Goal: Information Seeking & Learning: Understand process/instructions

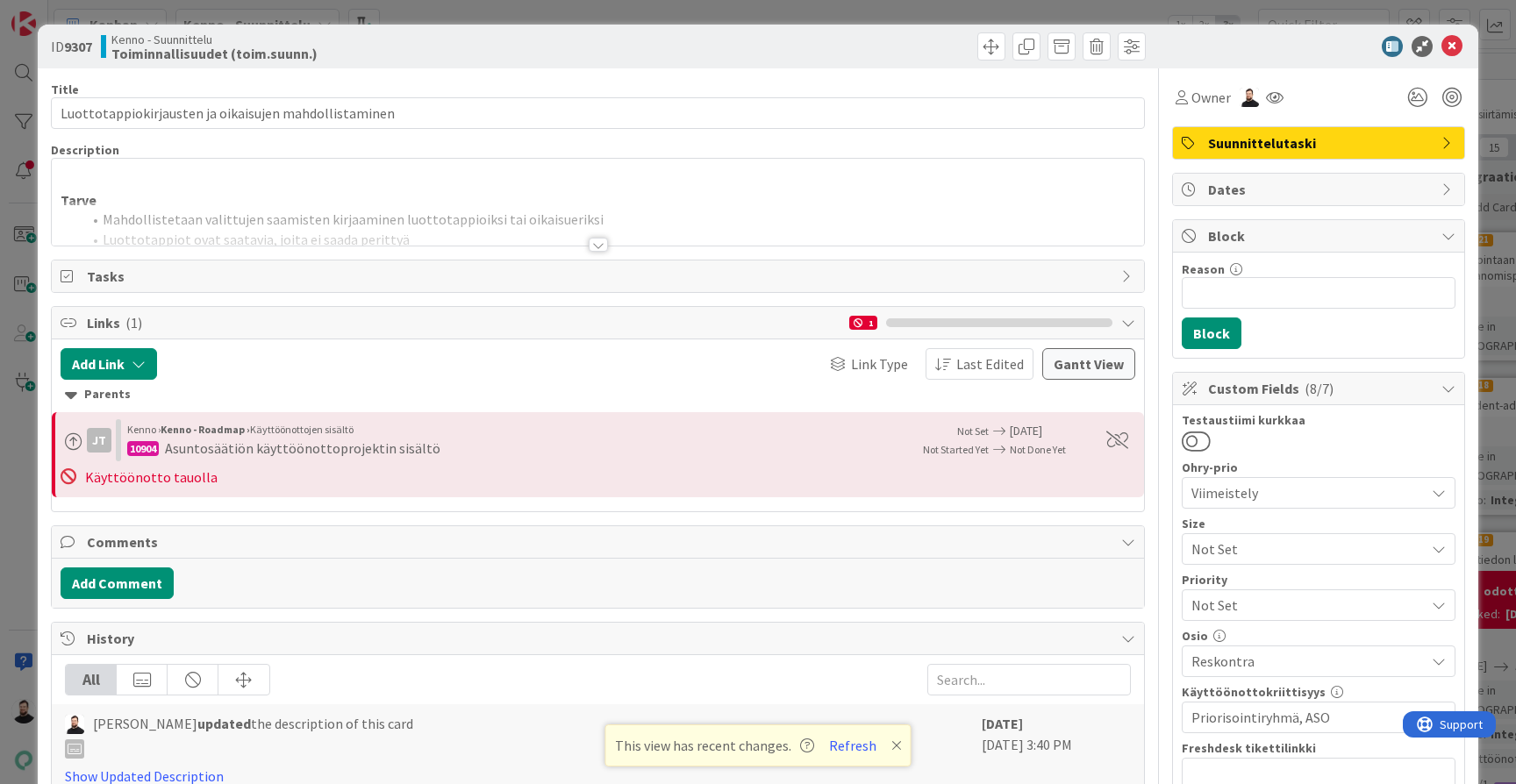
click at [1492, 207] on div "ID 9307 Kenno - Suunnittelu Toiminnallisuudet (toim.suunn.) Title 53 / 128 Luot…" at bounding box center [758, 392] width 1516 height 784
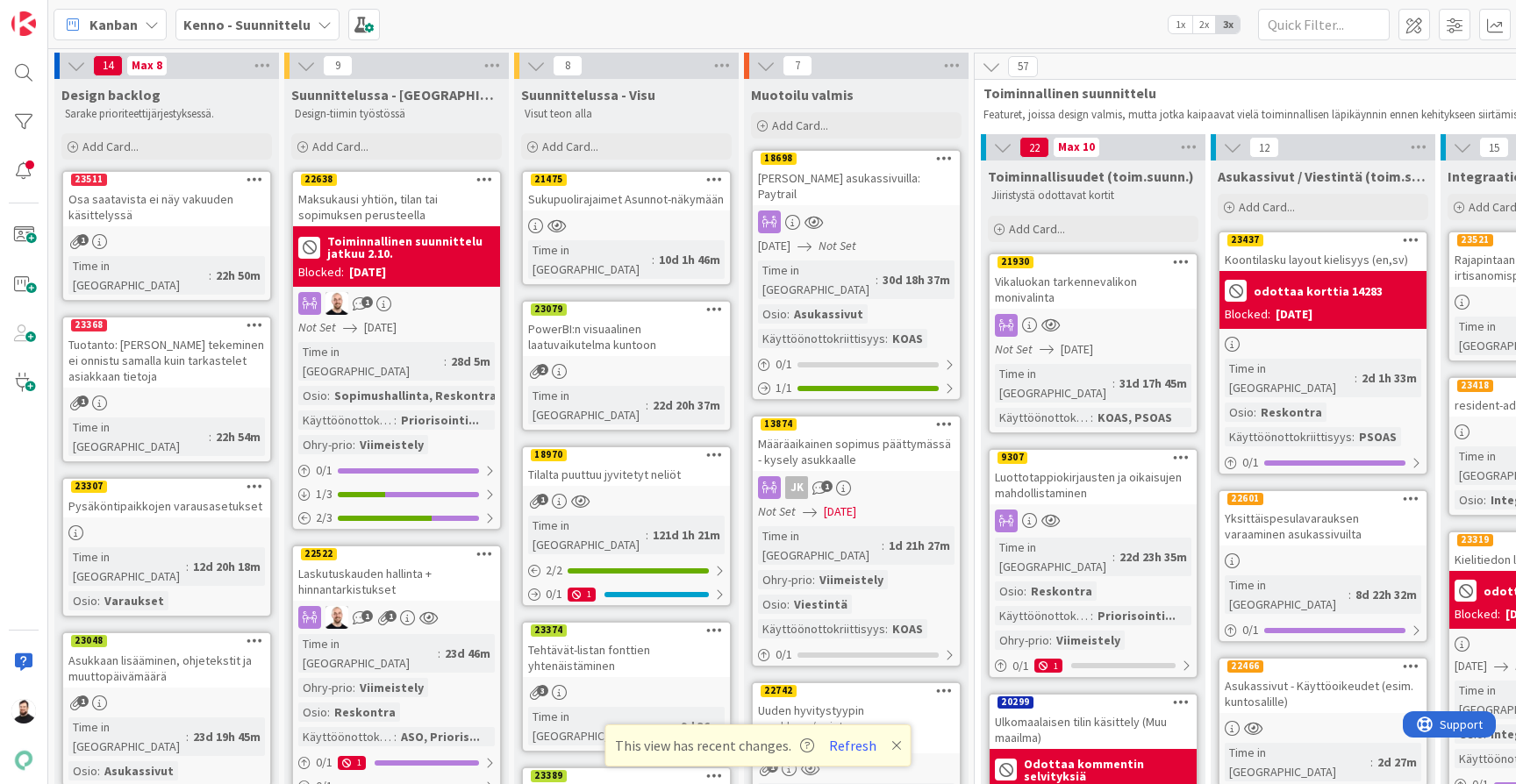
click at [259, 24] on b "Kenno - Suunnittelu" at bounding box center [246, 24] width 127 height 18
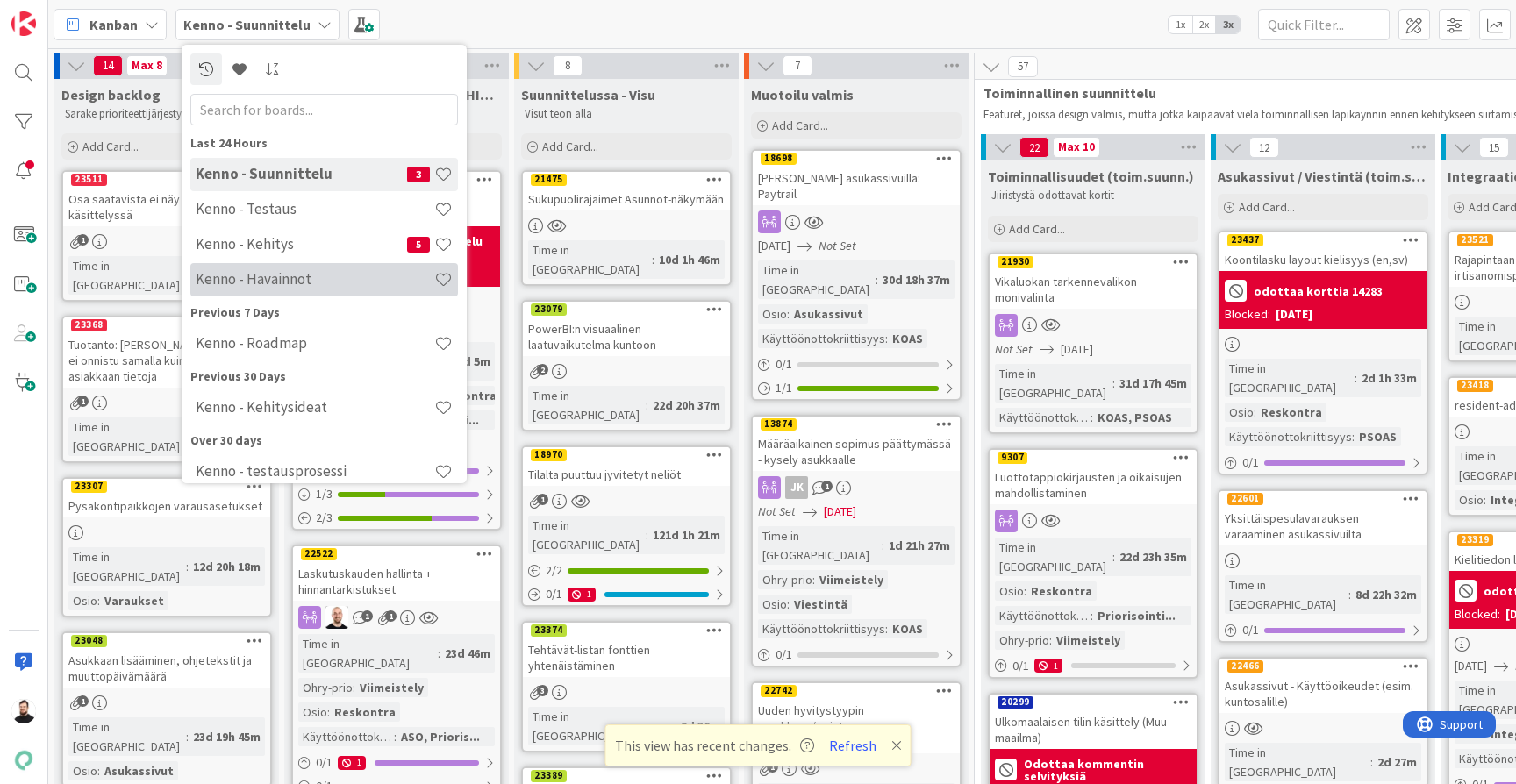
click at [299, 280] on h4 "Kenno - Havainnot" at bounding box center [315, 279] width 239 height 18
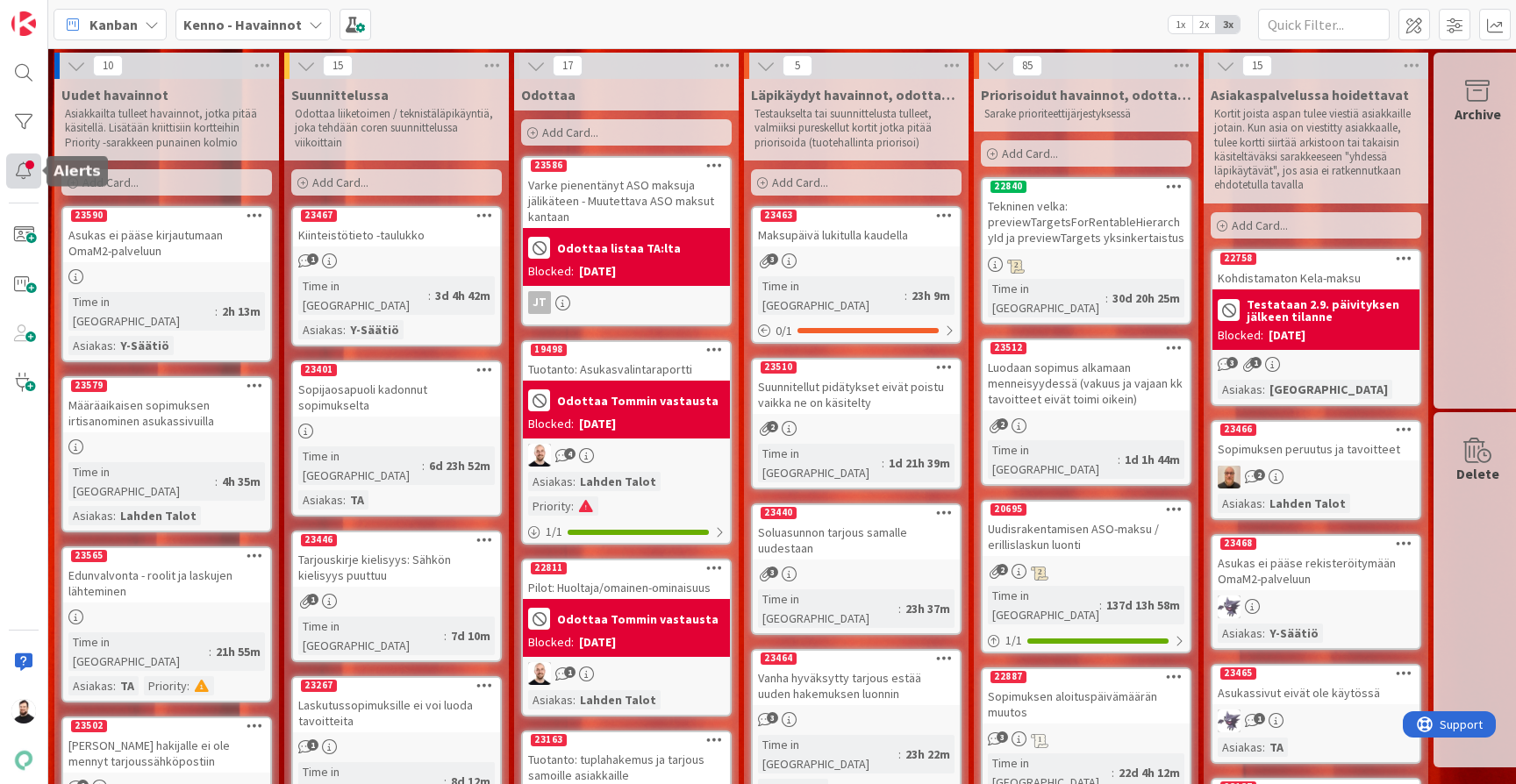
click at [21, 168] on div at bounding box center [24, 171] width 35 height 35
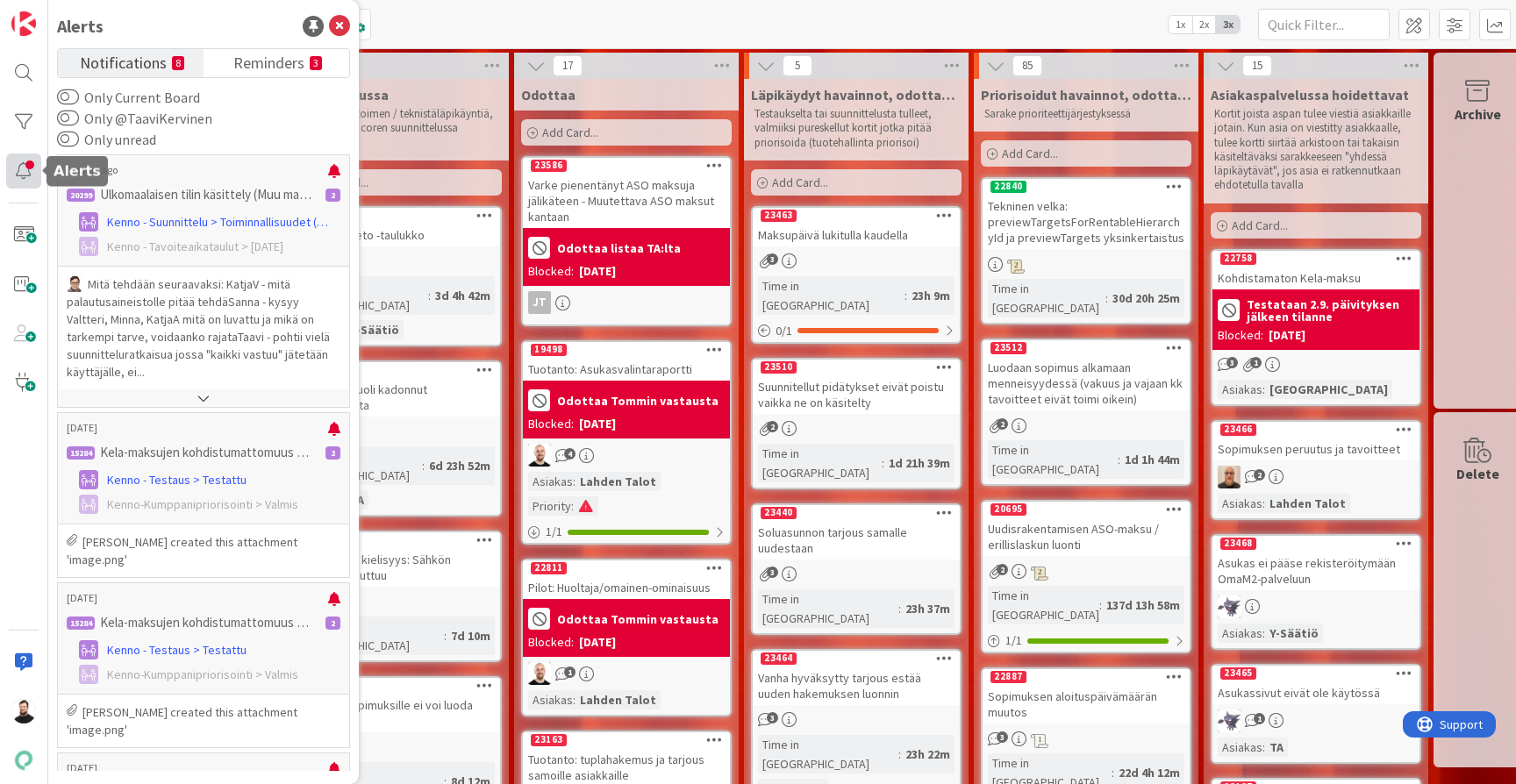
click at [21, 168] on div at bounding box center [24, 171] width 35 height 35
click at [341, 24] on icon at bounding box center [339, 26] width 21 height 21
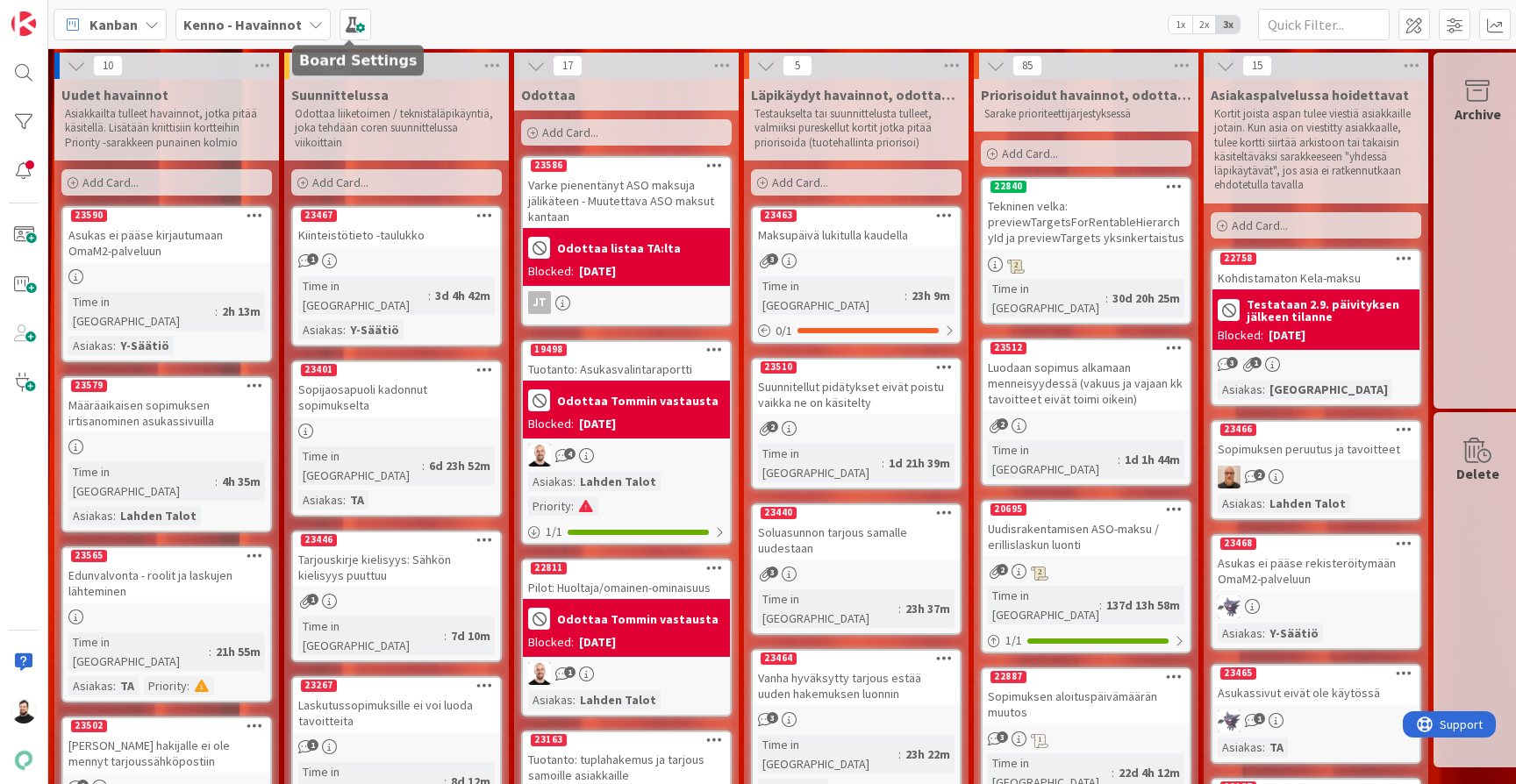
click at [291, 23] on b "Kenno - Havainnot" at bounding box center [243, 24] width 119 height 18
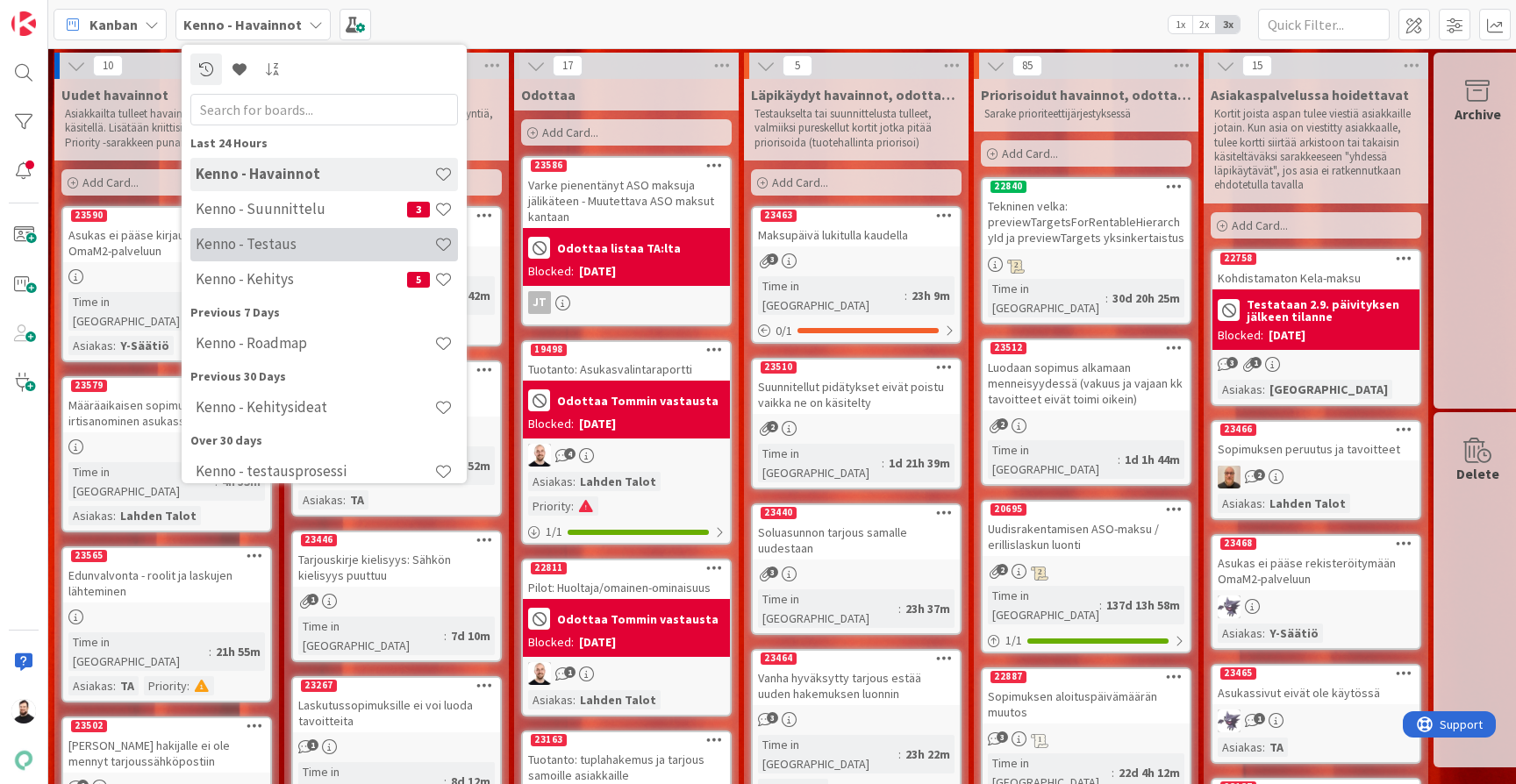
click at [303, 242] on h4 "Kenno - Testaus" at bounding box center [315, 243] width 239 height 18
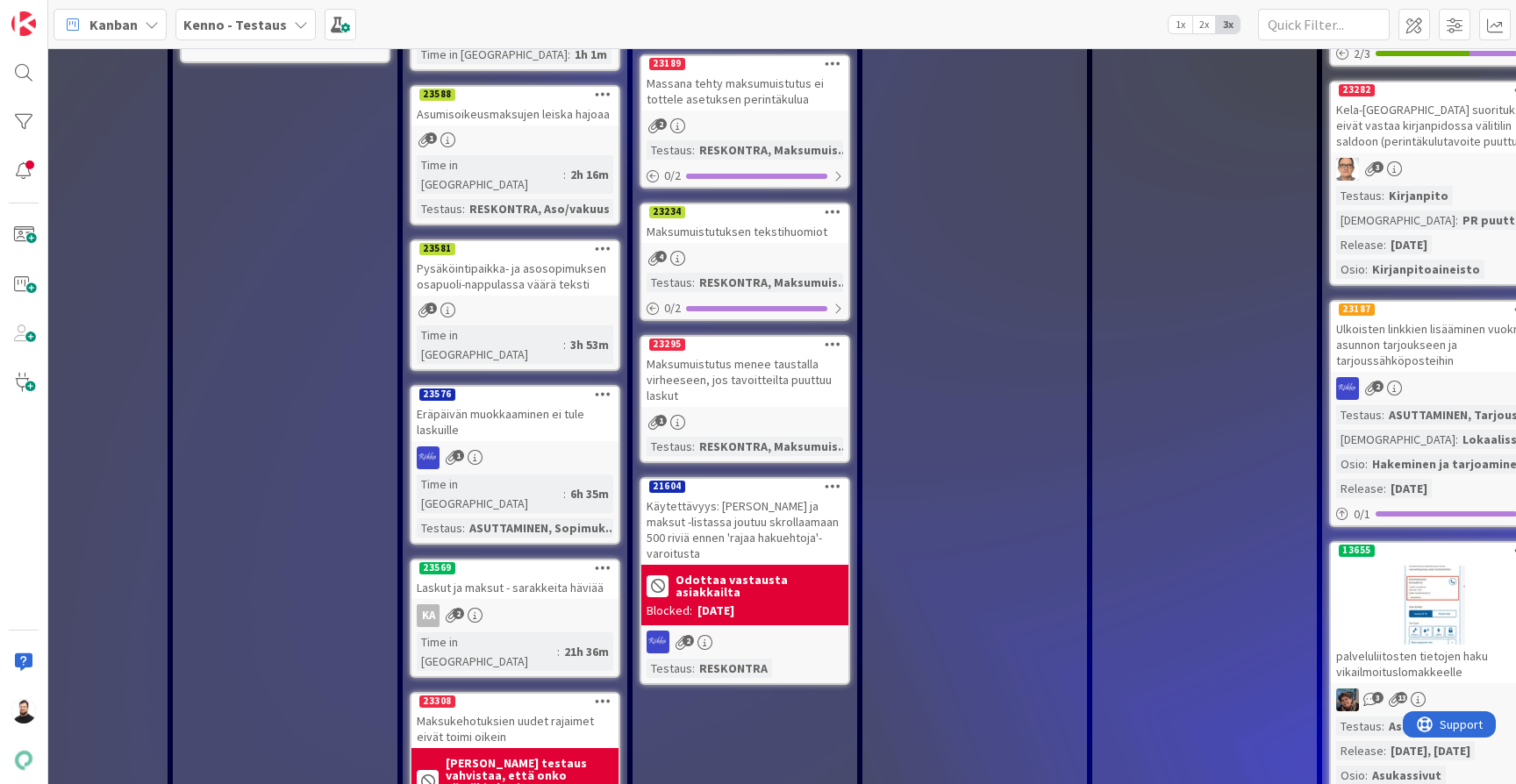
click at [770, 385] on div "Maksumuistutus menee taustalla virheeseen, jos tavoitteilta puuttuu laskut" at bounding box center [745, 380] width 207 height 55
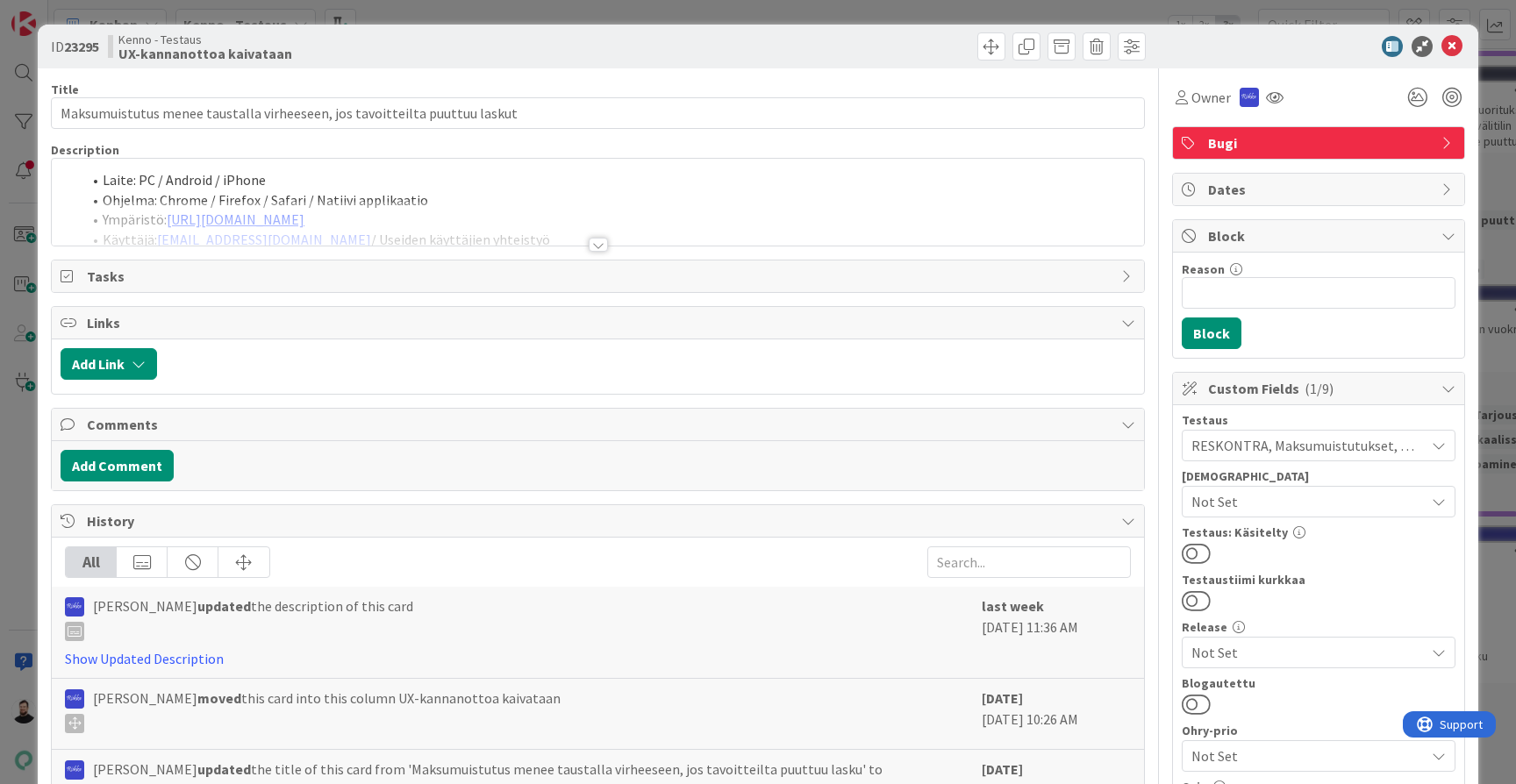
click at [590, 239] on div at bounding box center [598, 244] width 19 height 14
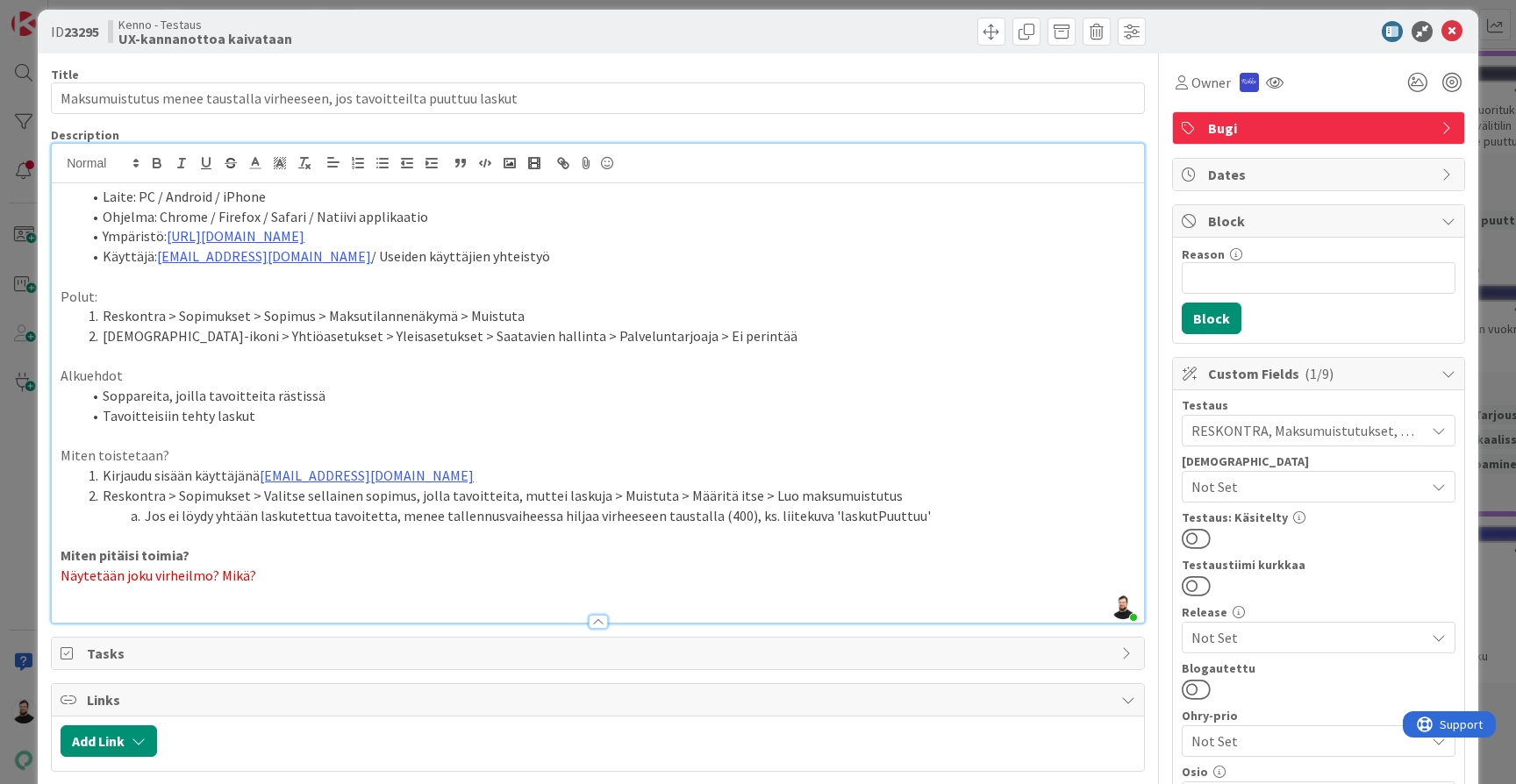
click at [690, 389] on li "Soppareita, joilla tavoitteita rästissä" at bounding box center [608, 396] width 1054 height 20
click at [695, 426] on p at bounding box center [597, 436] width 1075 height 20
click at [701, 466] on li "Kirjaudu sisään käyttäjänä kenno.admin@pandia.fi" at bounding box center [608, 476] width 1054 height 20
click at [895, 486] on li "Reskontra > Sopimukset > Valitse sellainen sopimus, jolla tavoitteita, muttei l…" at bounding box center [608, 496] width 1054 height 20
click at [926, 508] on li "Jos ei löydy yhtään laskutettua tavoitetta, menee tallennusvaiheessa hiljaa vir…" at bounding box center [608, 516] width 1054 height 20
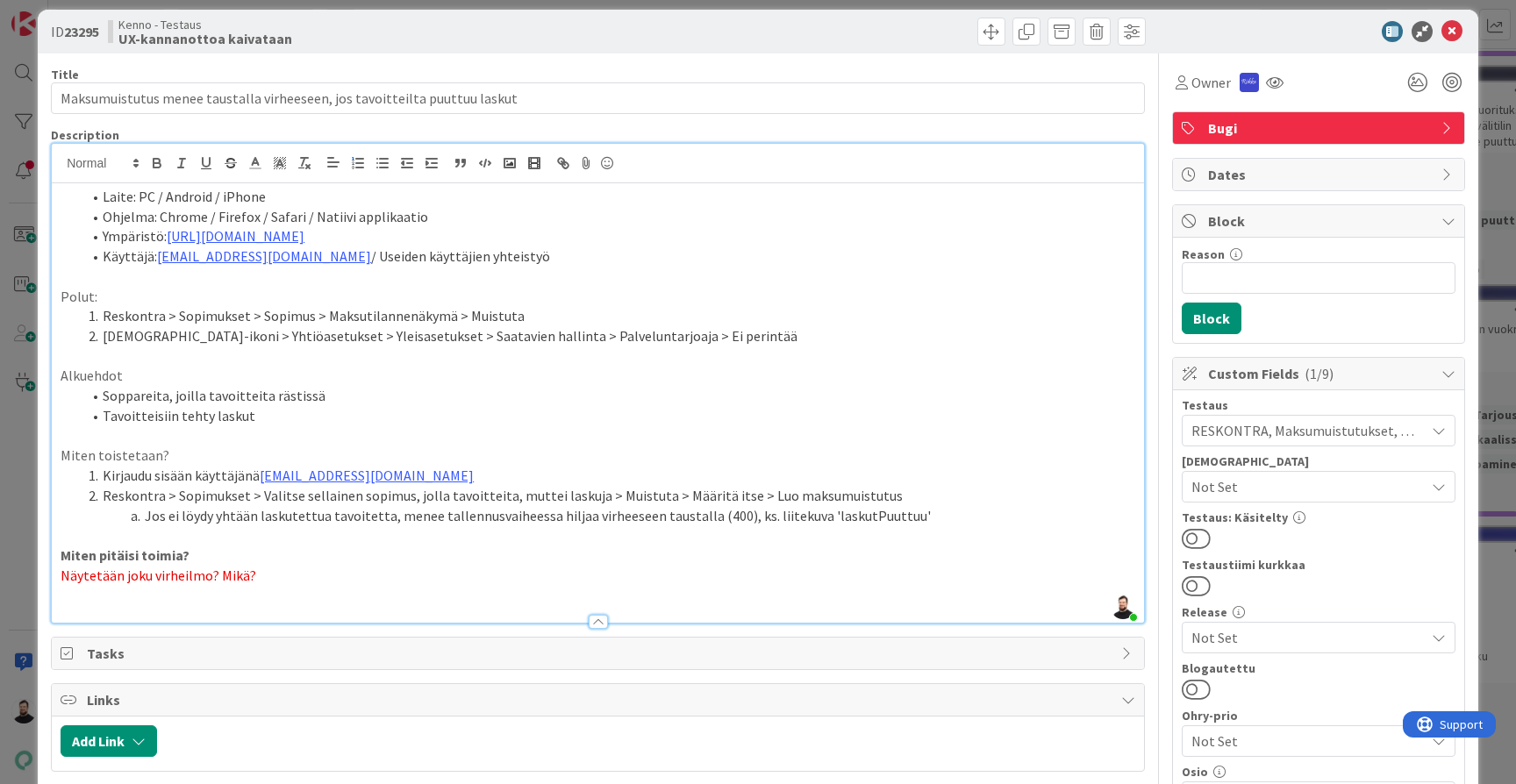
click at [693, 340] on li "Profiili-ikoni > Yhtiöasetukset > Yleisasetukset > Saatavien hallinta > Palvelu…" at bounding box center [608, 336] width 1054 height 20
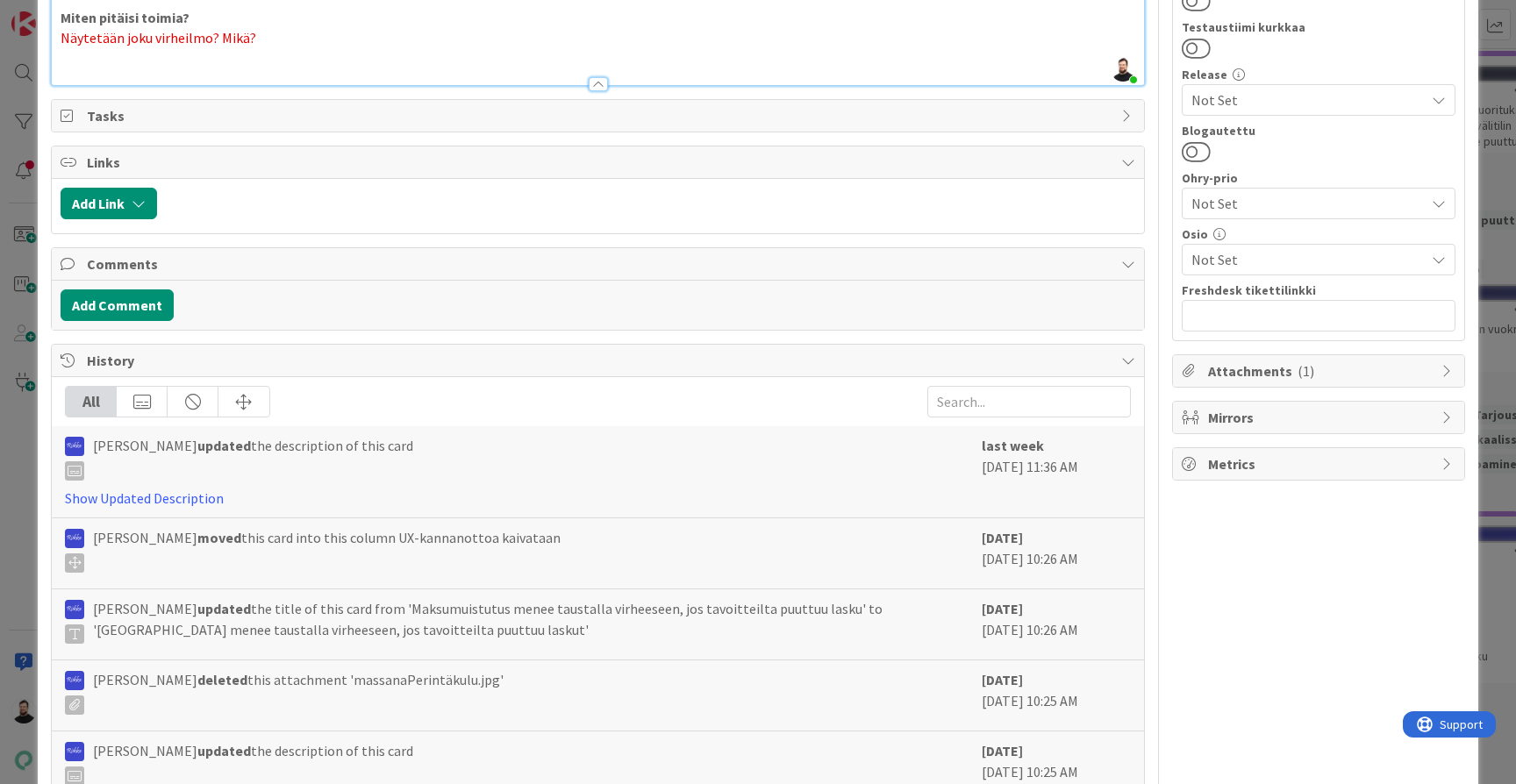
scroll to position [555, 0]
click at [1250, 356] on div "Attachments ( 1 )" at bounding box center [1319, 368] width 292 height 31
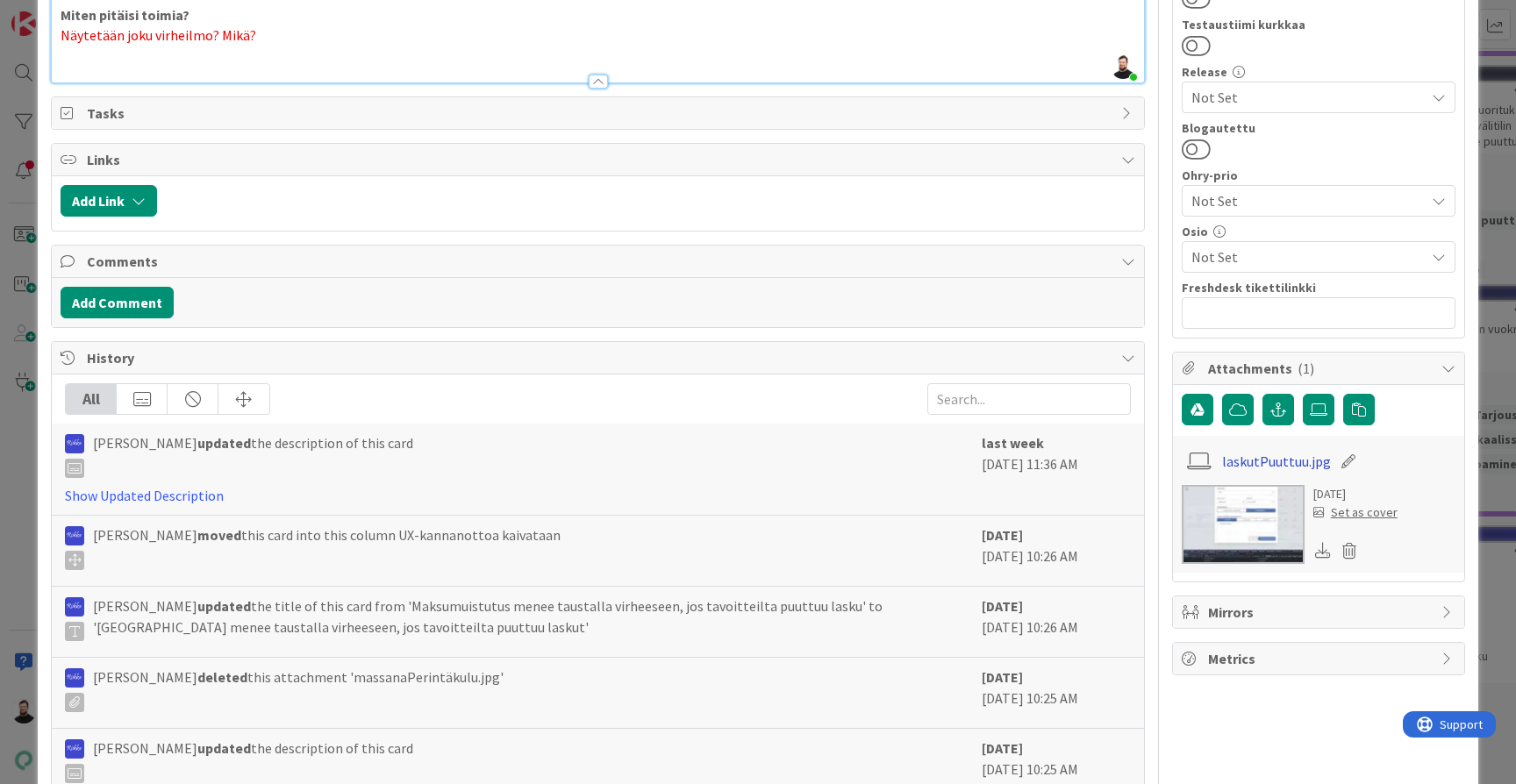
click at [1262, 463] on link "laskutPuuttuu.jpg" at bounding box center [1276, 461] width 108 height 21
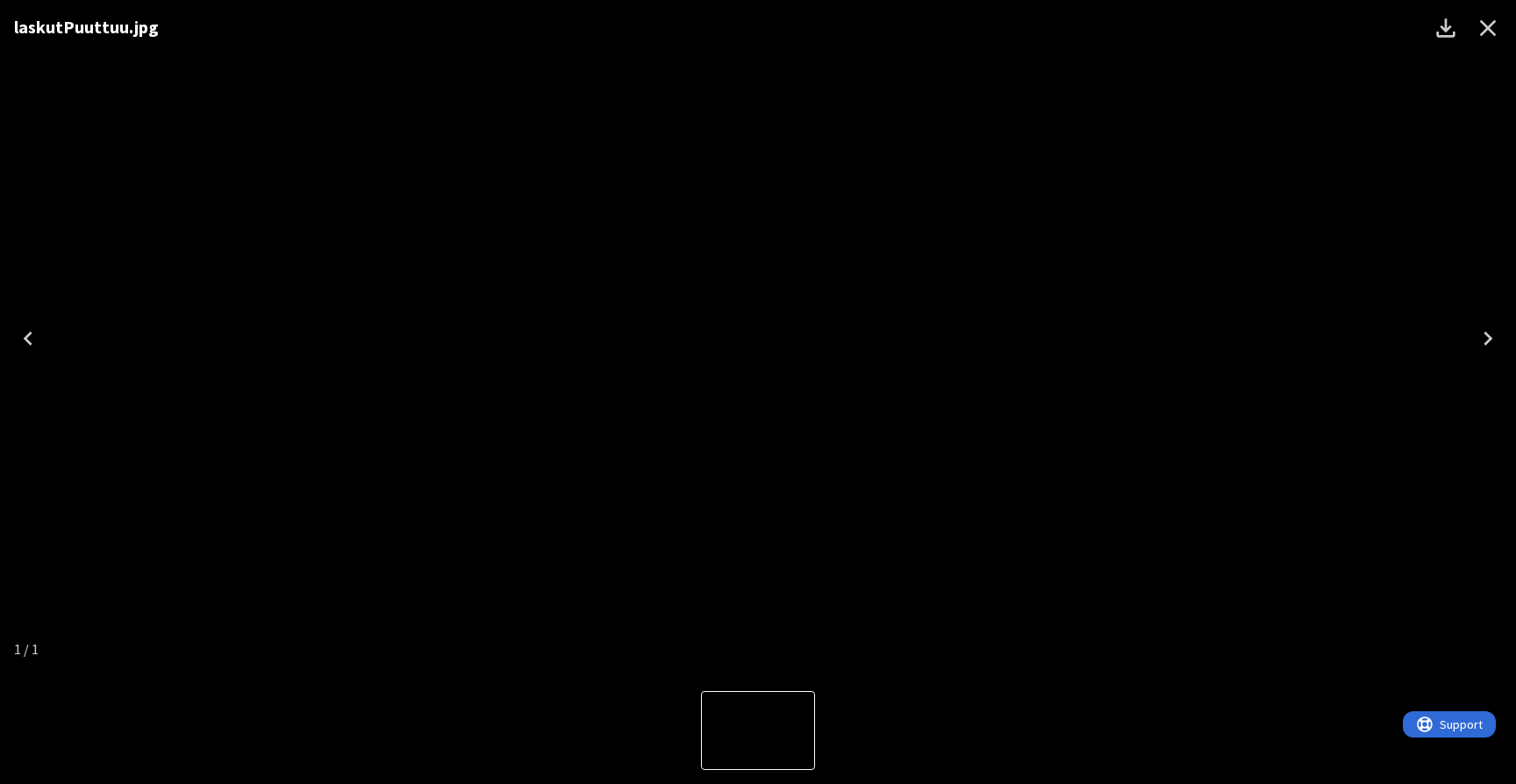
click at [300, 583] on div "laskutPuuttuu.jpg" at bounding box center [758, 338] width 1516 height 677
click at [1489, 34] on icon "Close" at bounding box center [1488, 28] width 28 height 28
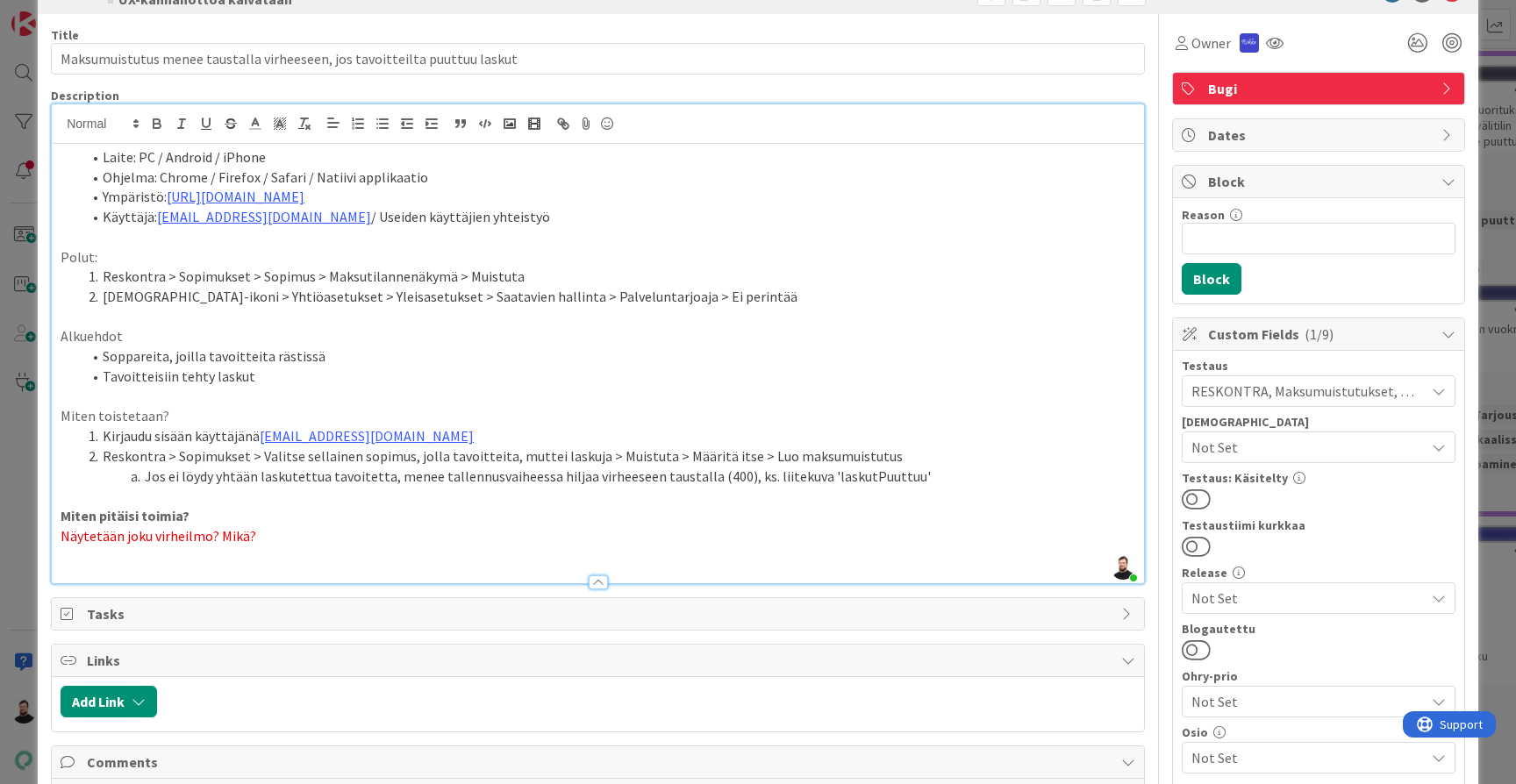
scroll to position [82, 0]
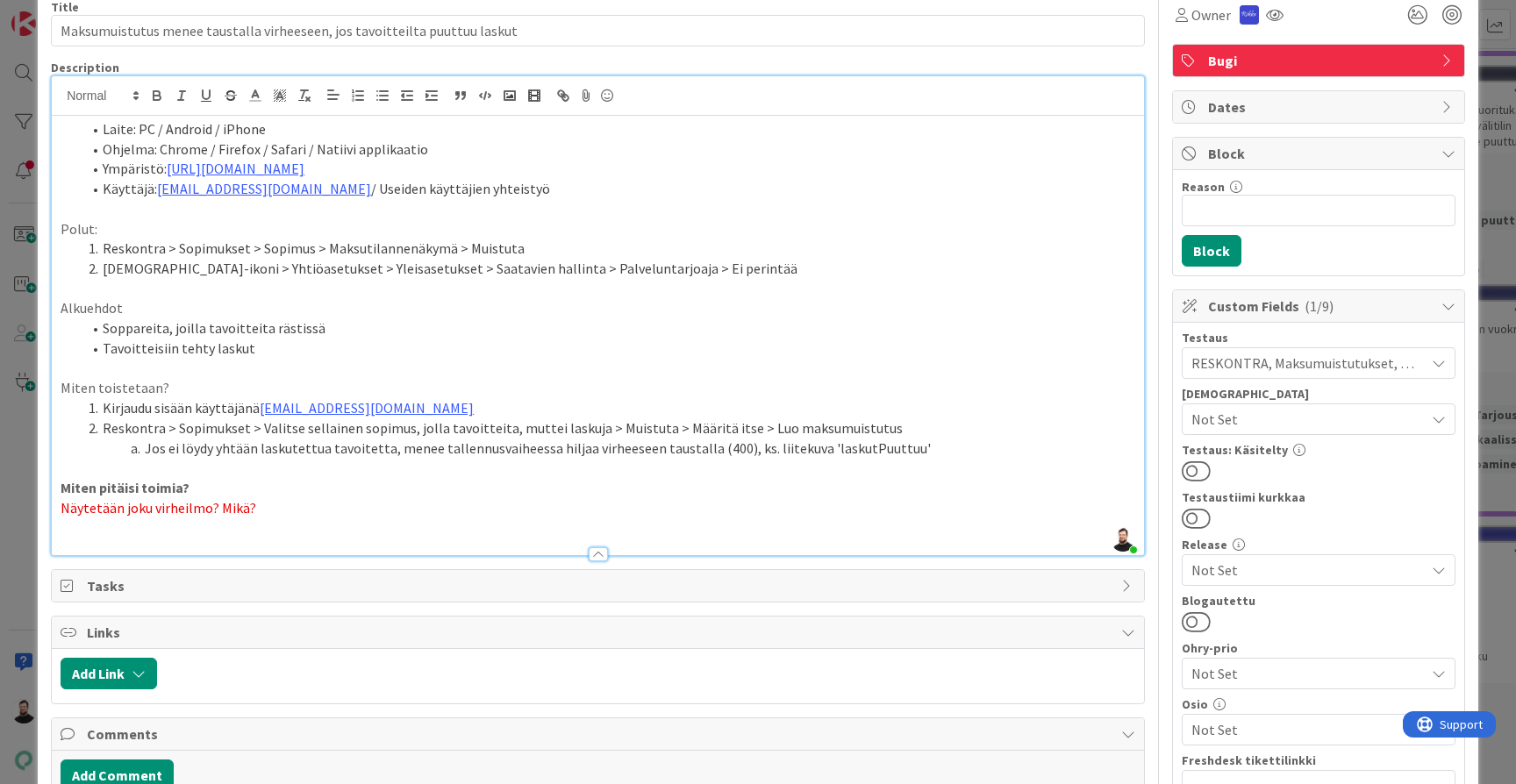
click at [929, 420] on li "Reskontra > Sopimukset > Valitse sellainen sopimus, jolla tavoitteita, muttei l…" at bounding box center [608, 429] width 1054 height 20
click at [946, 439] on li "Jos ei löydy yhtään laskutettua tavoitetta, menee tallennusvaiheessa hiljaa vir…" at bounding box center [608, 449] width 1054 height 20
click at [883, 483] on p "Miten pitäisi toimia?" at bounding box center [597, 488] width 1075 height 20
click at [875, 500] on p "Näytetään joku virheilmo? Mikä?" at bounding box center [597, 508] width 1075 height 20
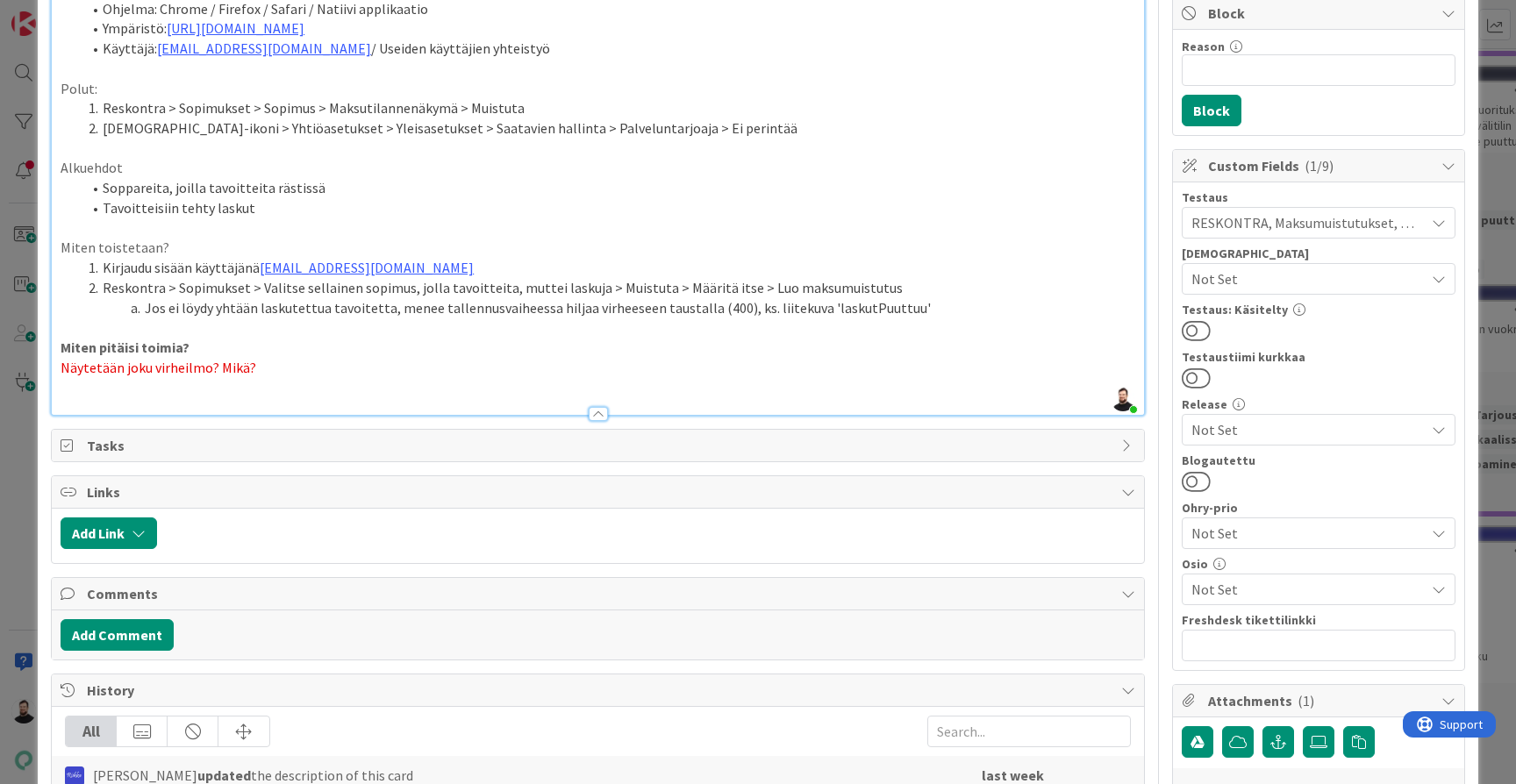
scroll to position [228, 0]
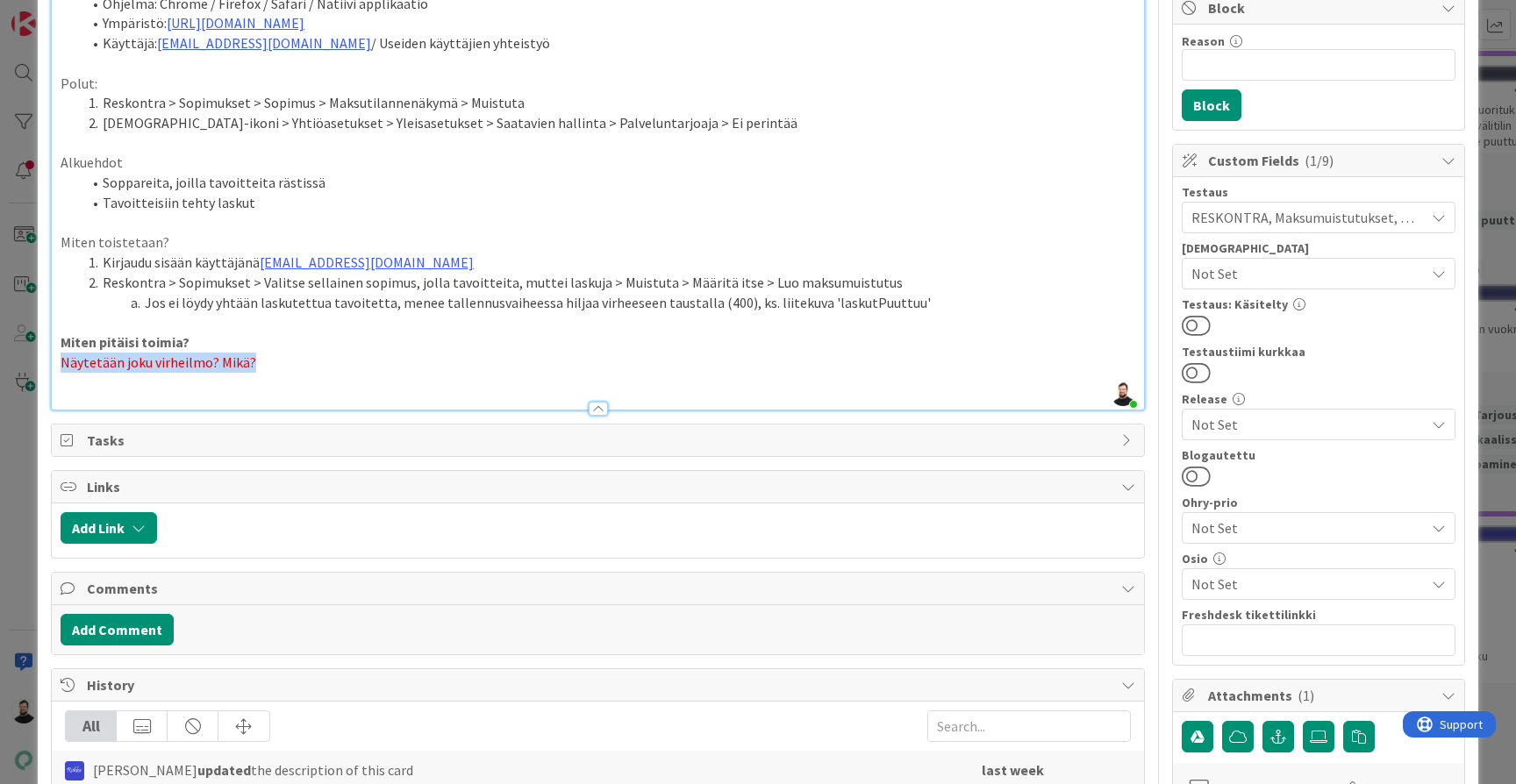
drag, startPoint x: 628, startPoint y: 357, endPoint x: 47, endPoint y: 355, distance: 581.0
click at [47, 355] on div "ID 23295 Kenno - Testaus UX-kannanottoa kaivataan Title 74 / 128 Maksumuistutus…" at bounding box center [758, 498] width 1441 height 1403
click at [425, 353] on p "Näytetään joku virheilmo? Mikä?" at bounding box center [597, 363] width 1075 height 20
click at [424, 355] on p "Näytetään joku virheilmo? Mikä?" at bounding box center [597, 363] width 1075 height 20
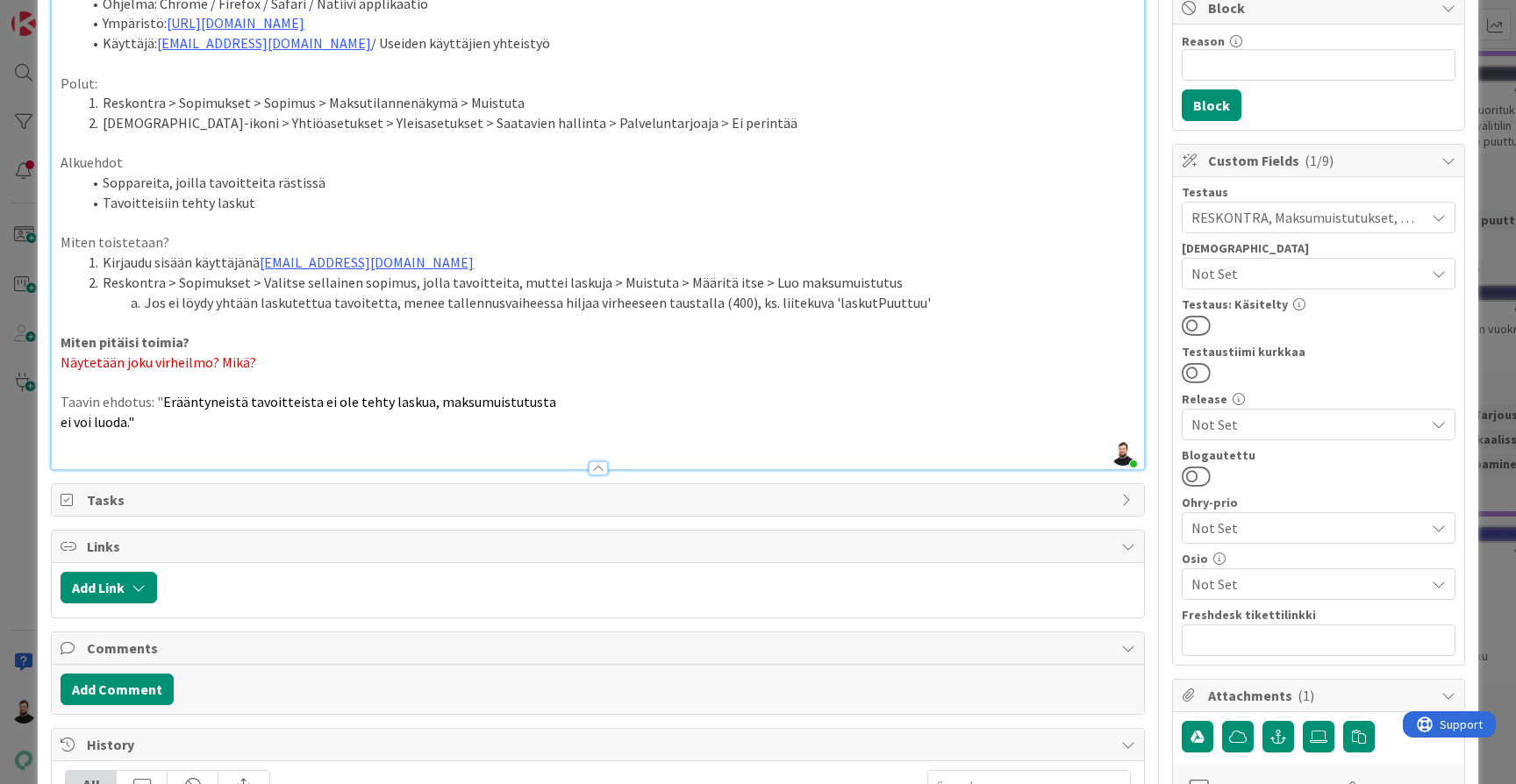
click at [57, 404] on div "Laite: PC / Android / iPhone Ohjelma: Chrome / Firefox / Safari / Natiivi appli…" at bounding box center [597, 219] width 1092 height 499
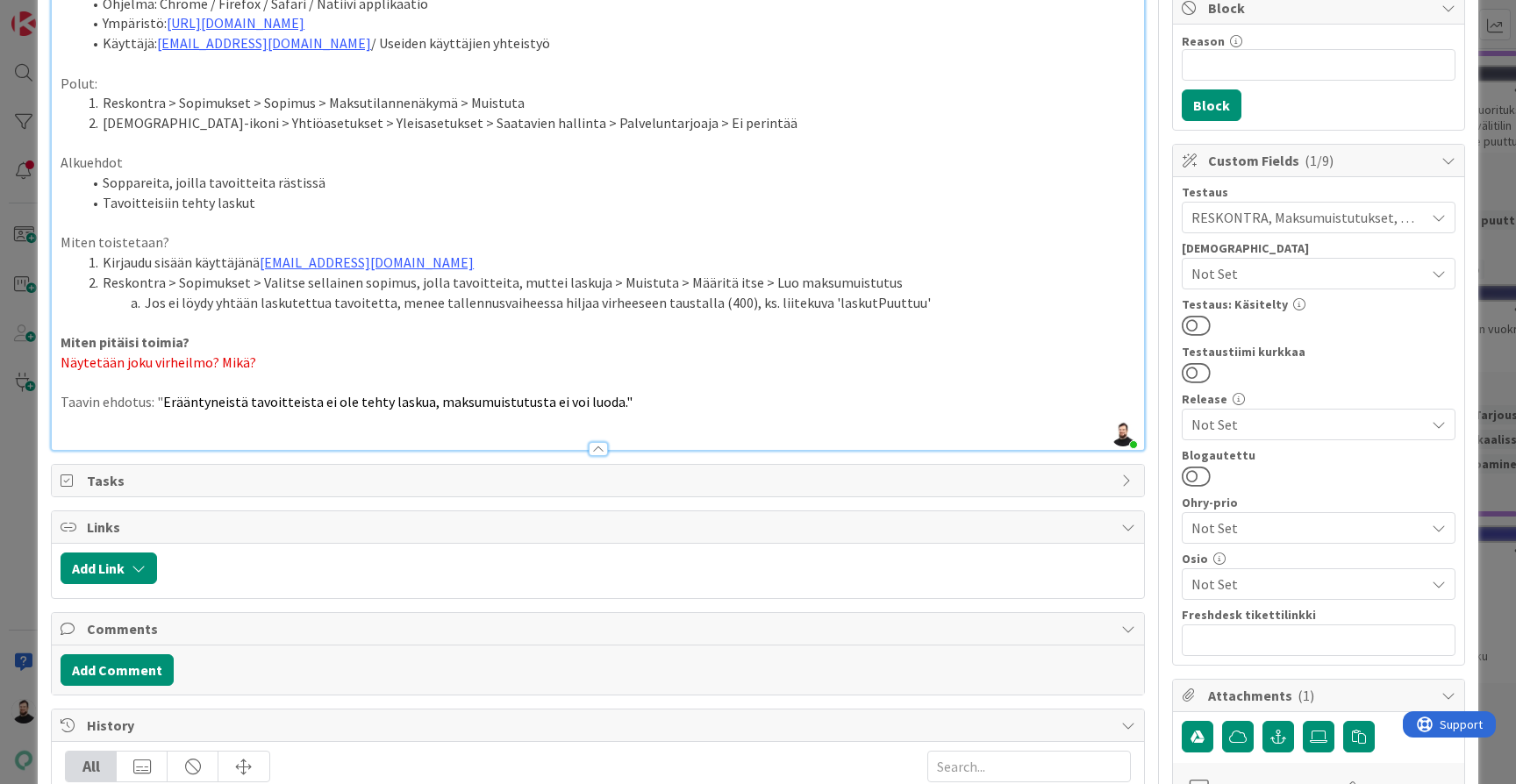
click at [654, 412] on p at bounding box center [597, 422] width 1075 height 20
click at [671, 392] on p "Taavin ehdotus: " Erääntyneistä tavoitteista ei ole tehty laskua, maksumuistutu…" at bounding box center [597, 402] width 1075 height 20
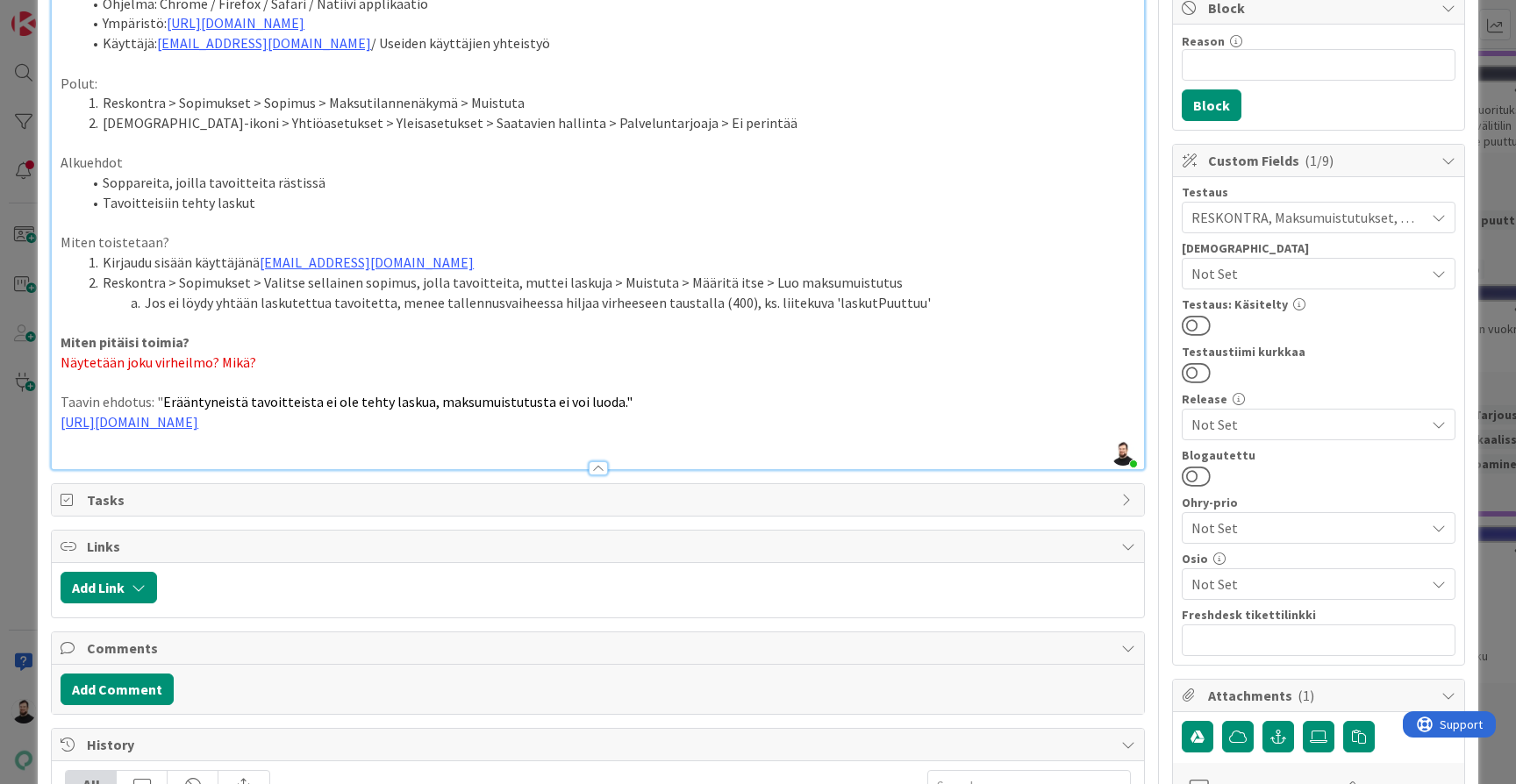
scroll to position [0, 0]
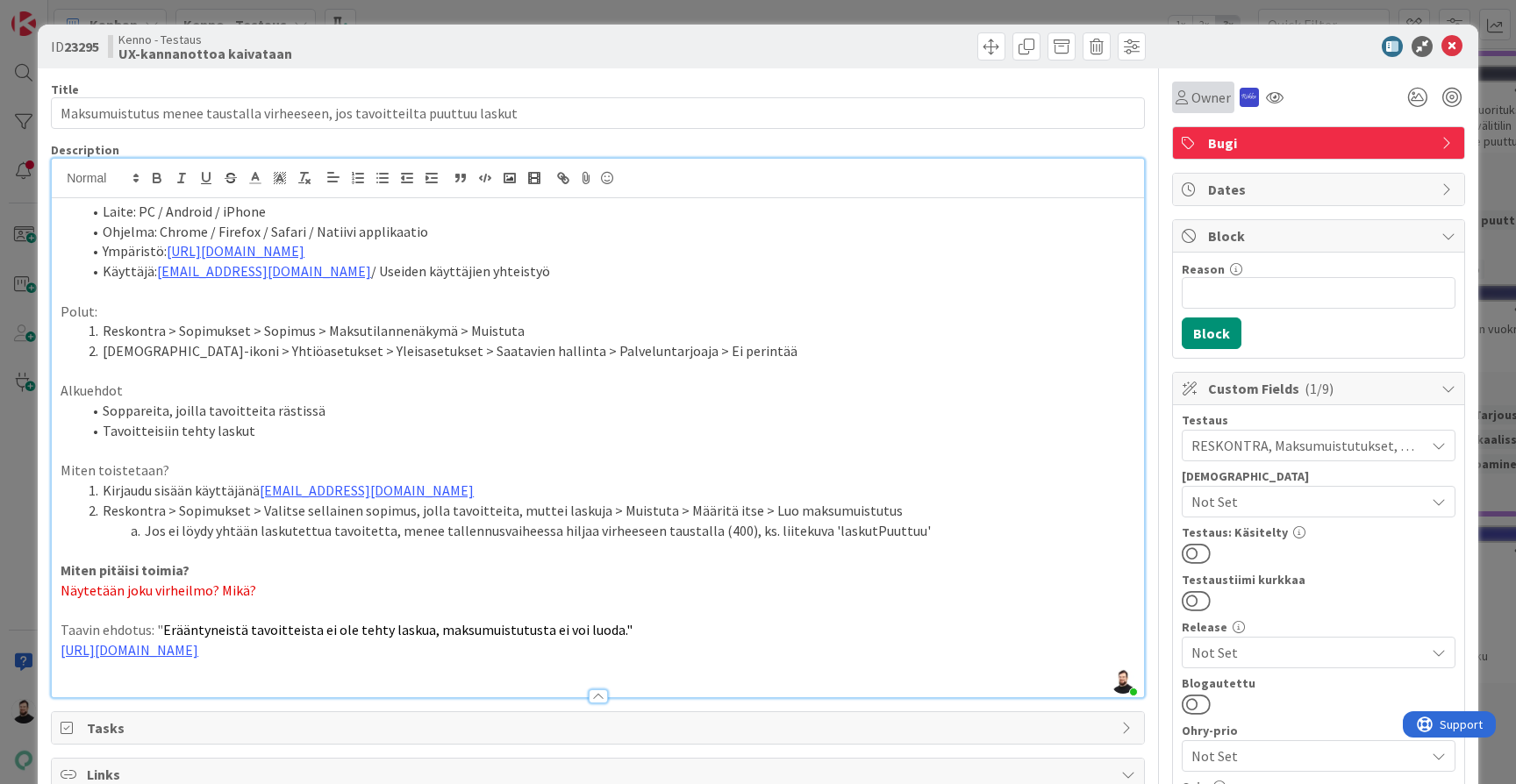
click at [1210, 92] on span "Owner" at bounding box center [1211, 97] width 40 height 21
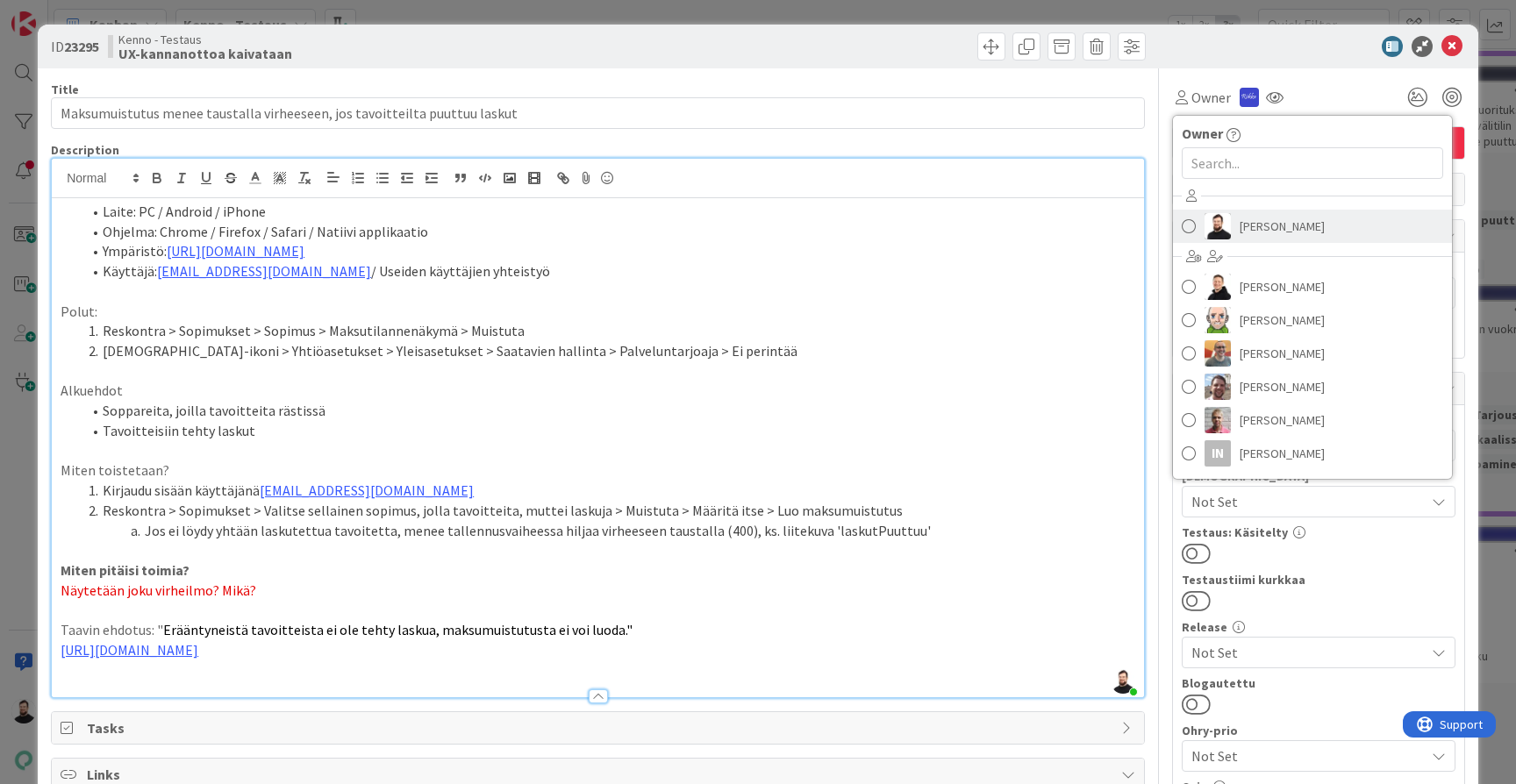
click at [1234, 219] on link "Taavi Kervinen" at bounding box center [1312, 226] width 279 height 33
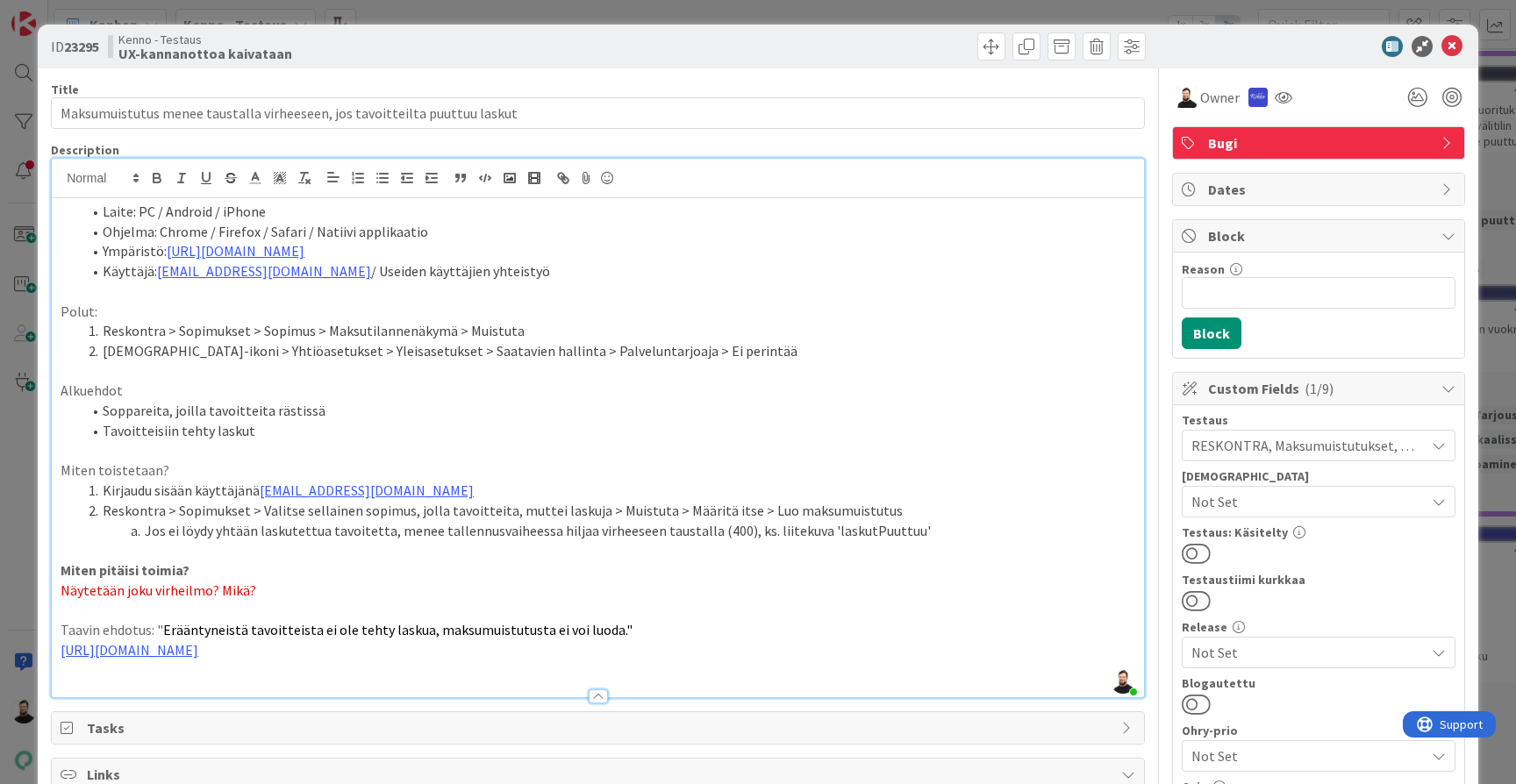
click at [907, 17] on div "ID 23295 Kenno - Testaus UX-kannanottoa kaivataan Title 74 / 128 Maksumuistutus…" at bounding box center [758, 392] width 1516 height 784
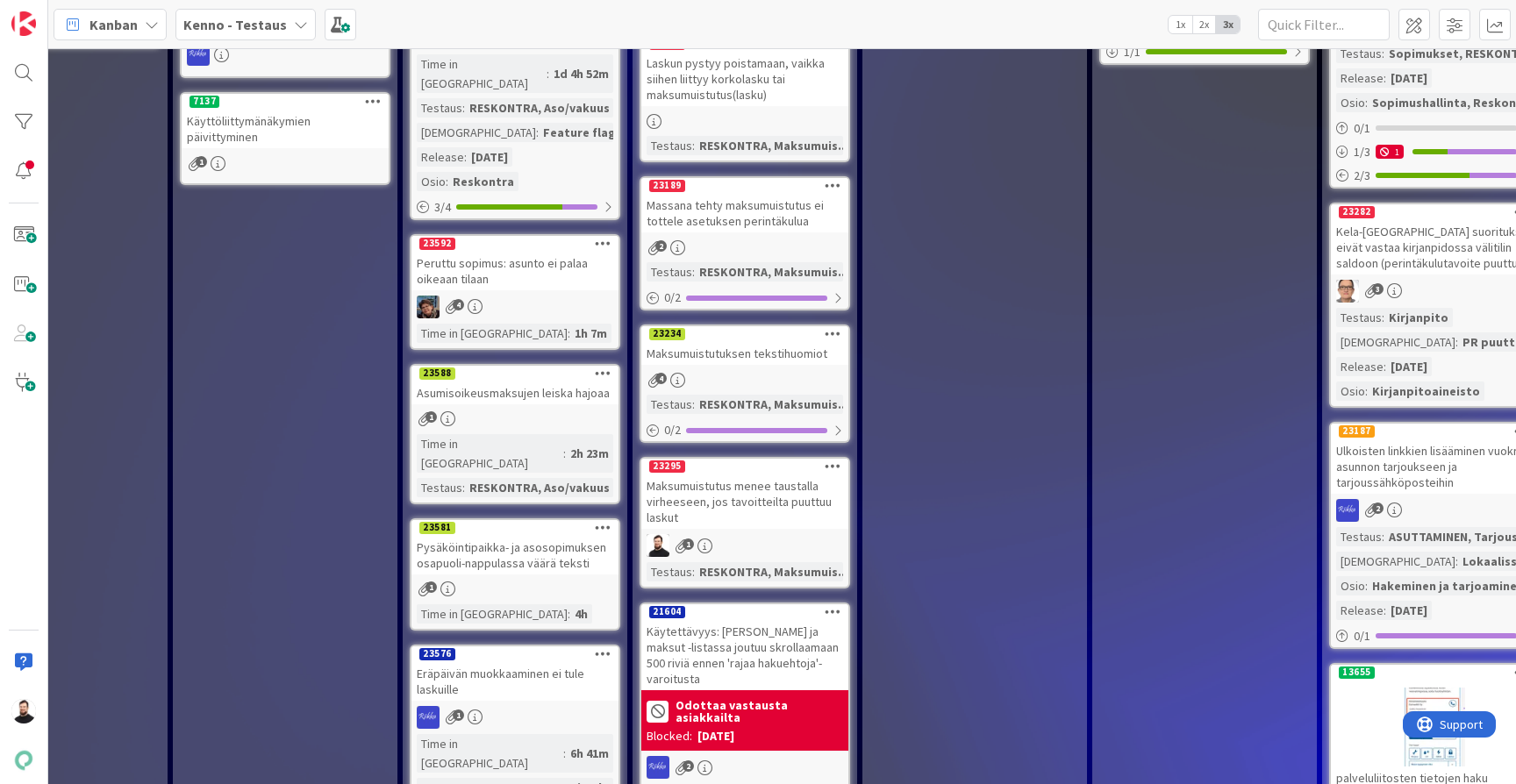
scroll to position [485, 1260]
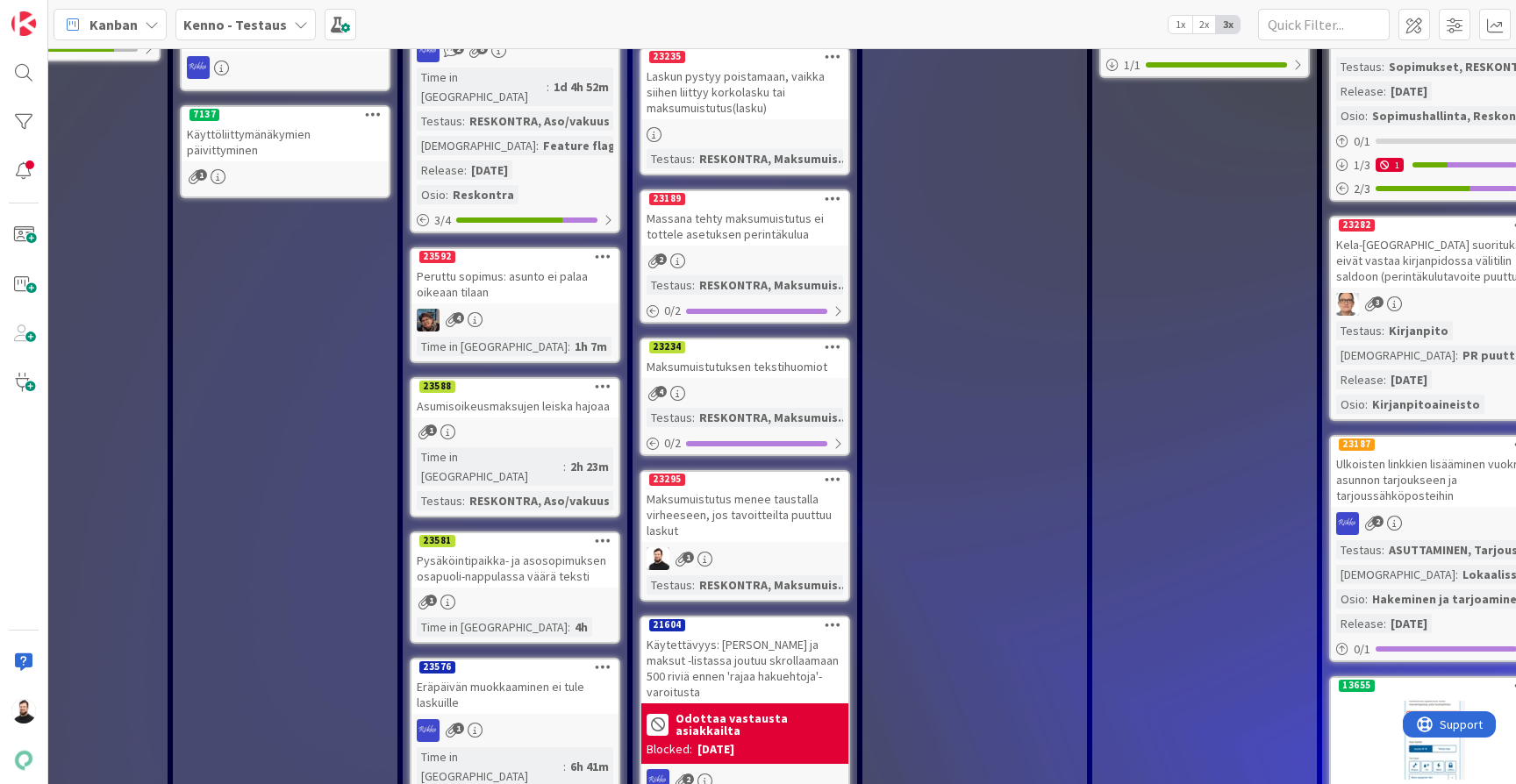
click at [737, 367] on div "Maksumuistutuksen tekstihuomiot" at bounding box center [745, 367] width 207 height 23
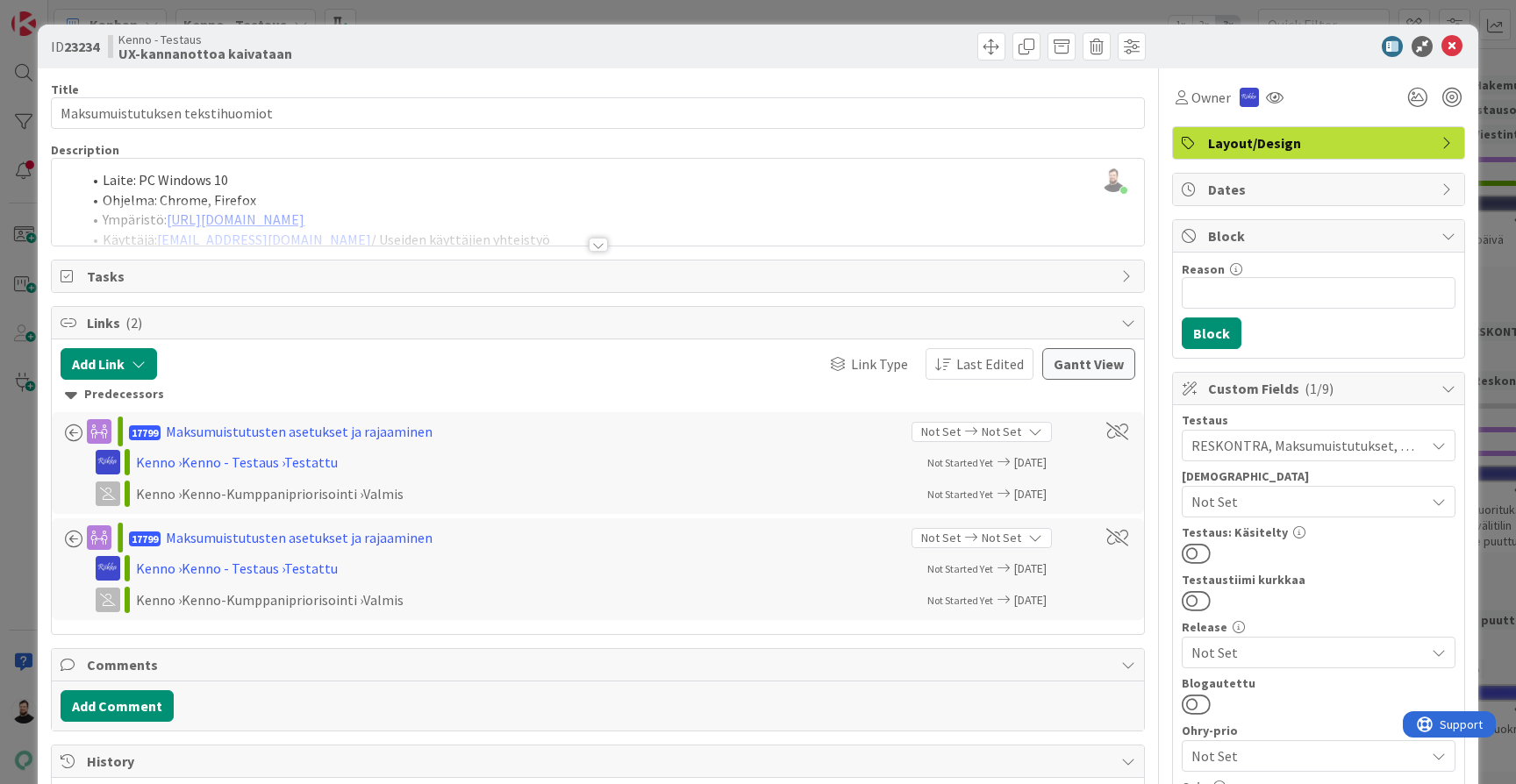
click at [599, 249] on div at bounding box center [598, 244] width 19 height 14
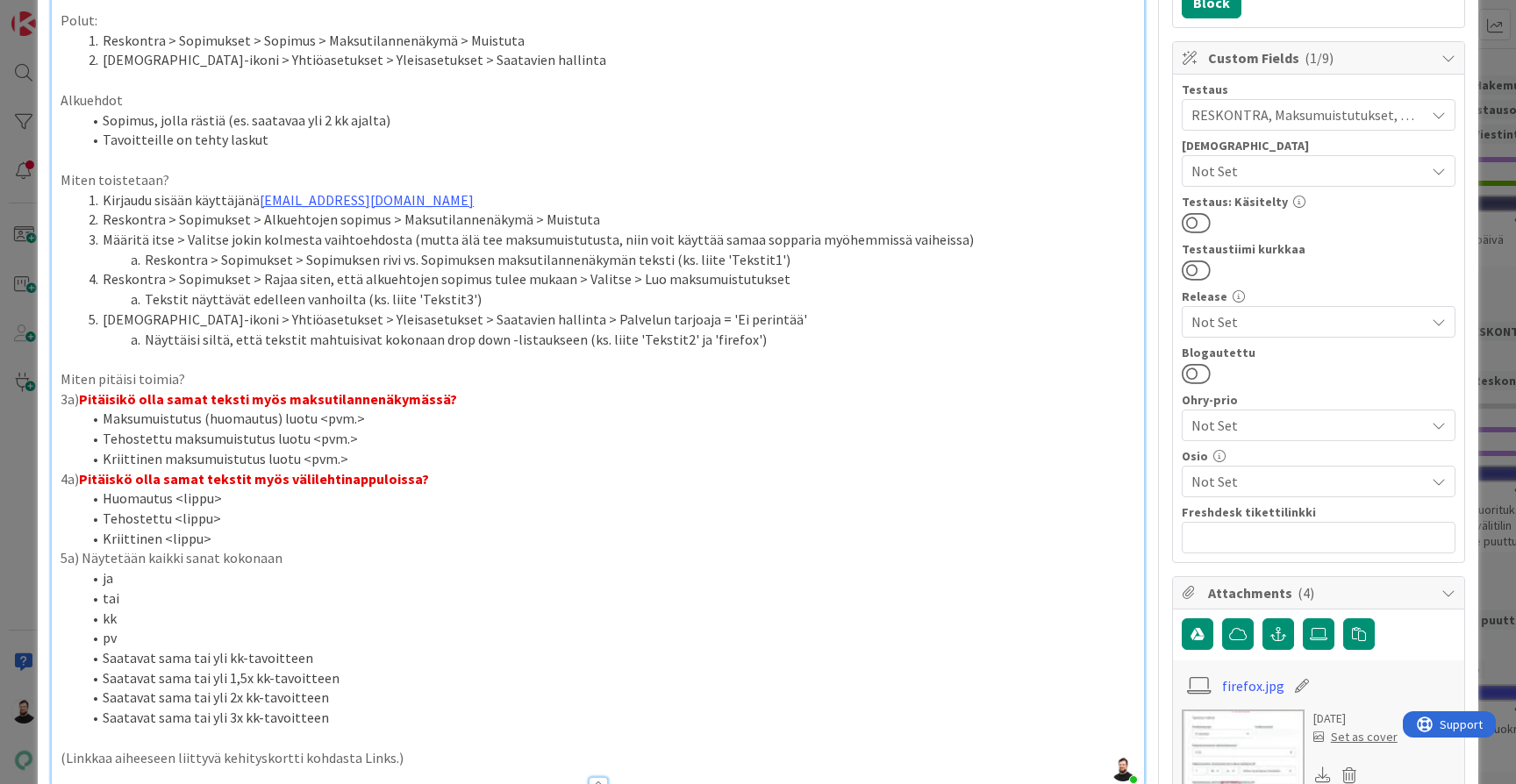
scroll to position [373, 0]
